Goal: Transaction & Acquisition: Purchase product/service

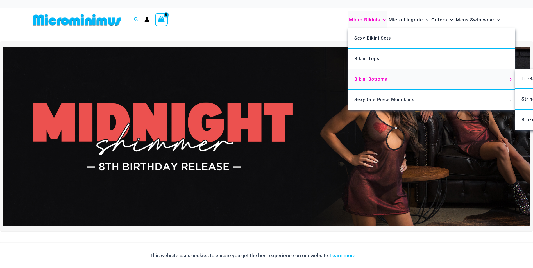
click at [363, 78] on span "Bikini Bottoms" at bounding box center [371, 78] width 33 height 5
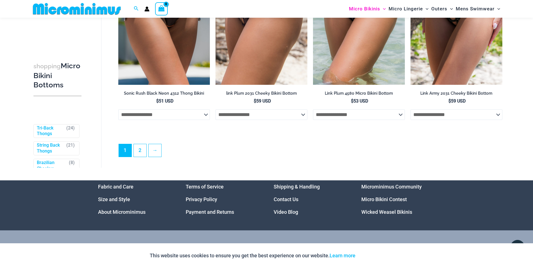
scroll to position [1711, 0]
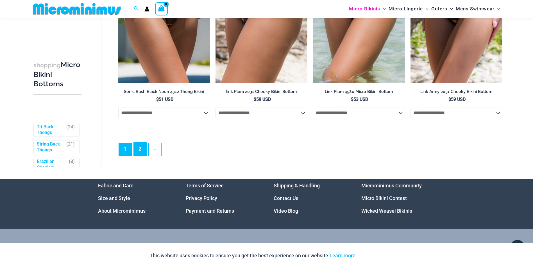
click at [137, 156] on link "2" at bounding box center [140, 149] width 13 height 13
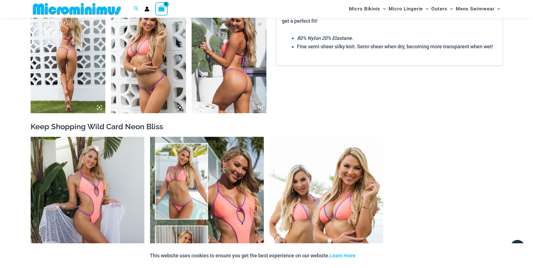
scroll to position [529, 0]
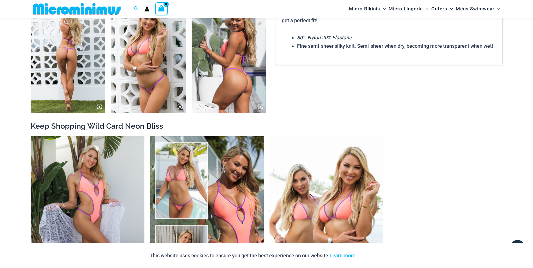
click at [60, 58] on img at bounding box center [68, 56] width 75 height 112
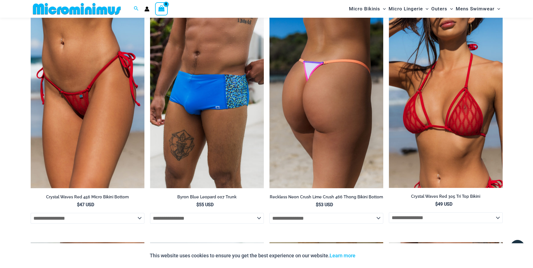
scroll to position [1007, 0]
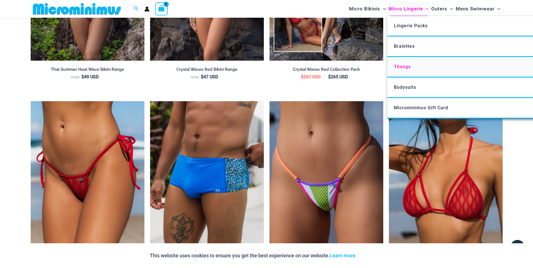
click at [405, 66] on span "Thongs" at bounding box center [402, 66] width 17 height 5
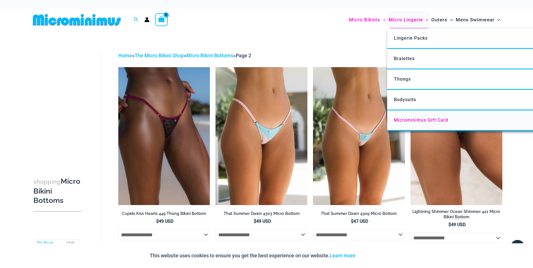
click at [402, 119] on span "Microminimus Gift Card" at bounding box center [421, 120] width 54 height 5
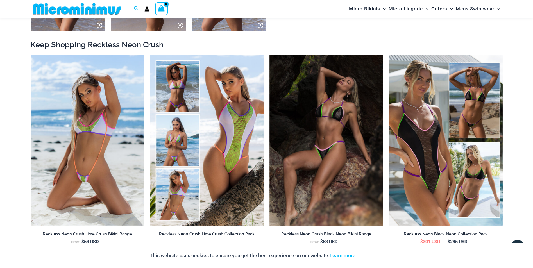
scroll to position [614, 0]
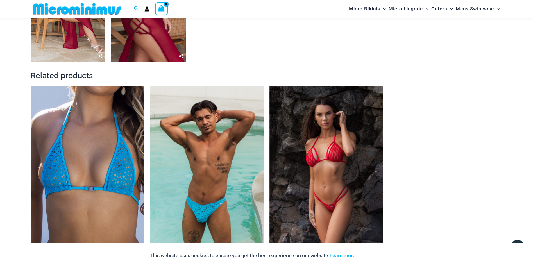
scroll to position [585, 0]
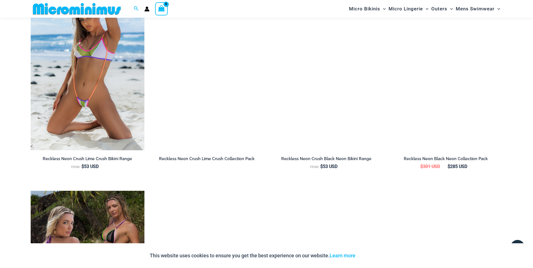
scroll to position [726, 0]
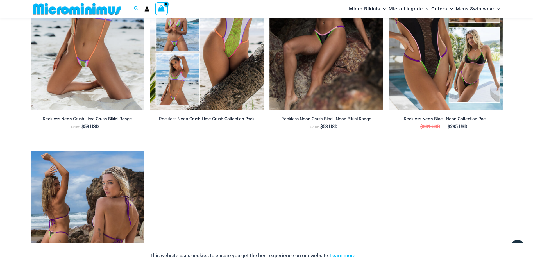
click at [106, 200] on img at bounding box center [88, 236] width 114 height 171
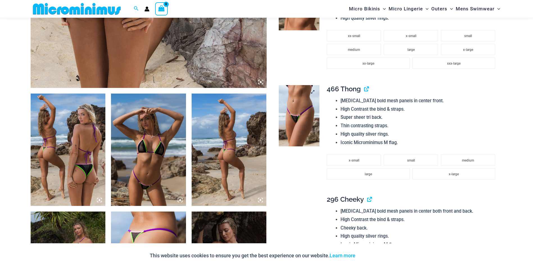
scroll to position [388, 0]
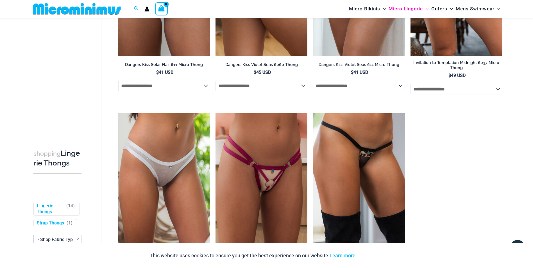
scroll to position [440, 0]
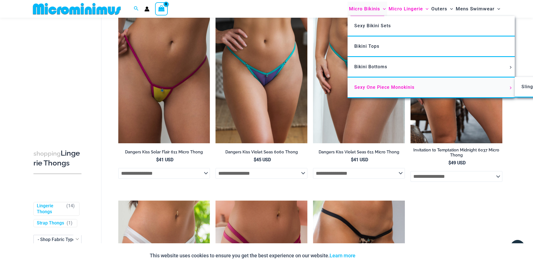
click at [369, 87] on span "Sexy One Piece Monokinis" at bounding box center [385, 87] width 60 height 5
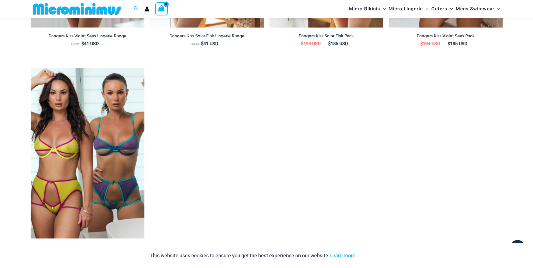
scroll to position [839, 0]
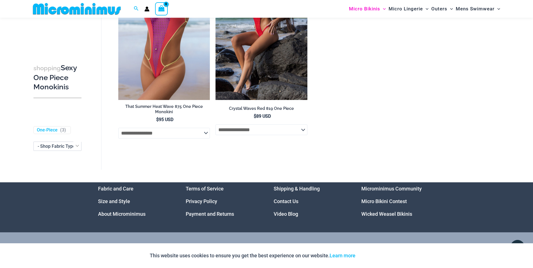
scroll to position [1092, 0]
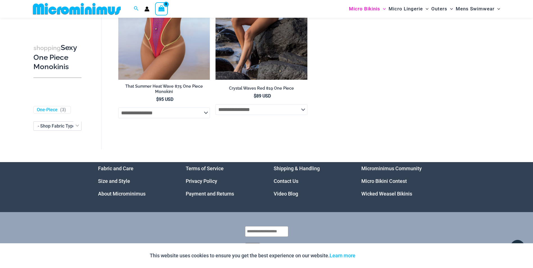
click at [384, 184] on link "Micro Bikini Contest" at bounding box center [385, 181] width 46 height 6
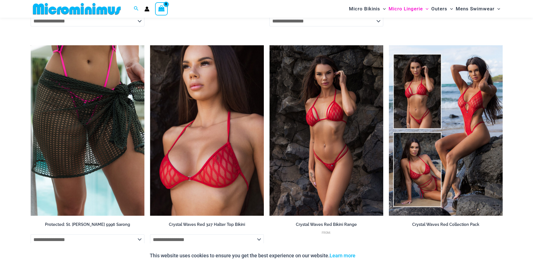
scroll to position [586, 0]
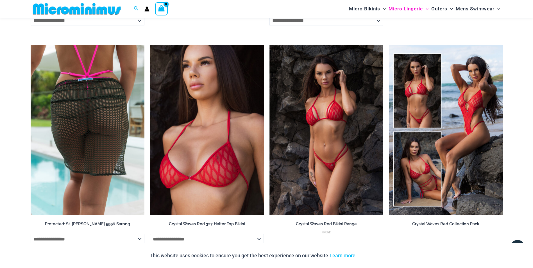
click at [108, 113] on img at bounding box center [88, 130] width 114 height 171
